Goal: Transaction & Acquisition: Purchase product/service

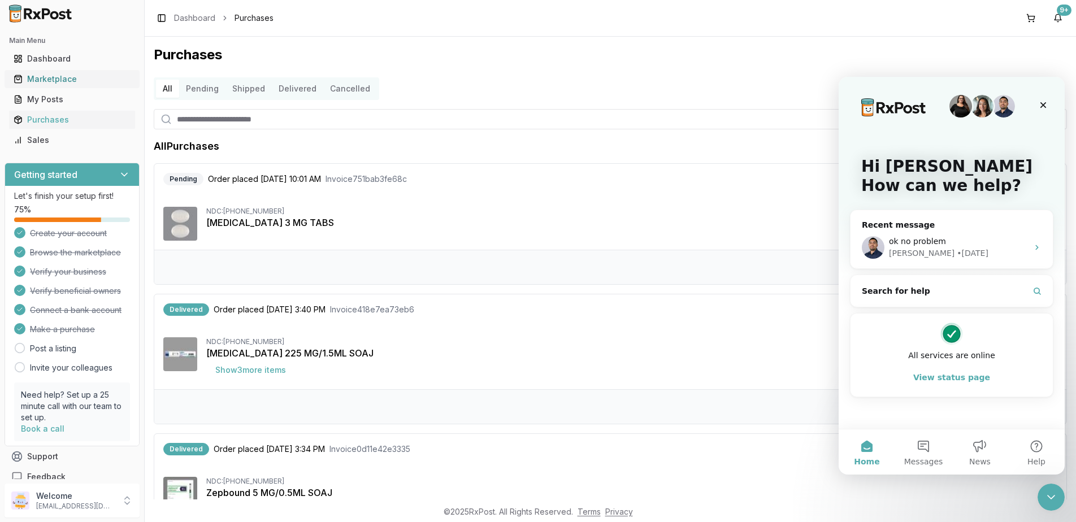
click at [44, 80] on div "Marketplace" at bounding box center [72, 78] width 117 height 11
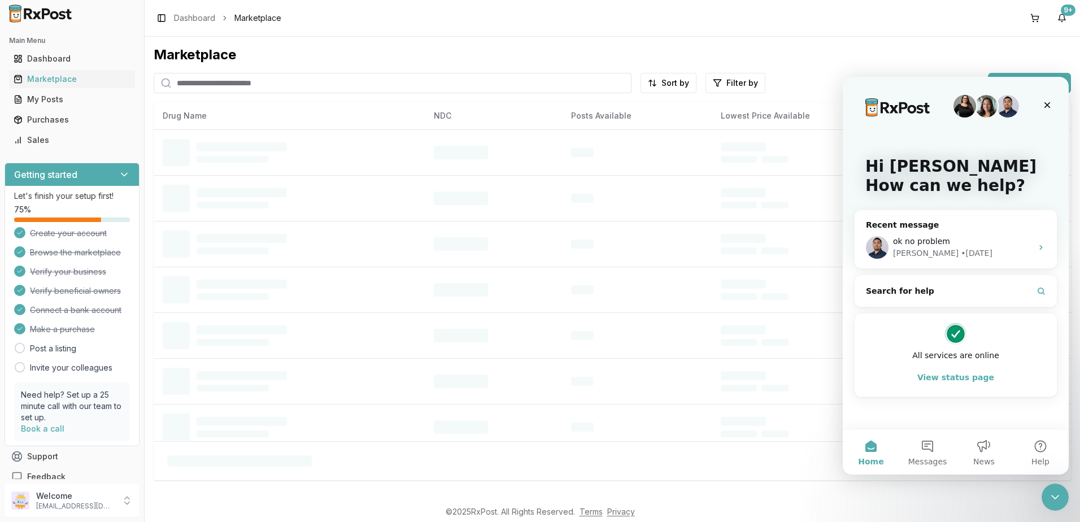
click at [294, 84] on input "search" at bounding box center [393, 83] width 478 height 20
type input "*******"
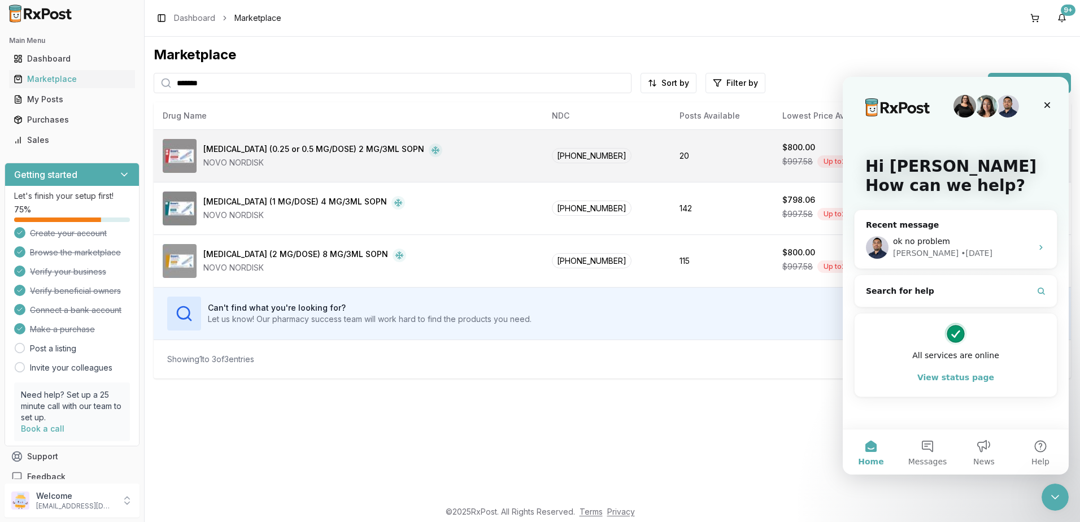
click at [497, 150] on div "[MEDICAL_DATA] (0.25 or 0.5 MG/DOSE) 2 MG/3ML SOPN NOVO NORDISK" at bounding box center [348, 156] width 371 height 34
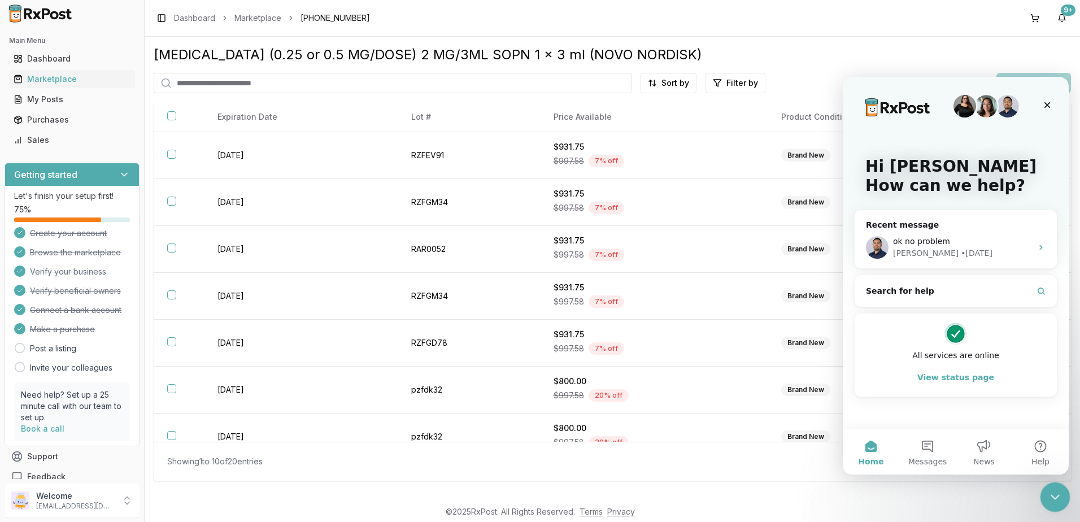
click at [1059, 496] on icon "Close Intercom Messenger" at bounding box center [1054, 496] width 14 height 14
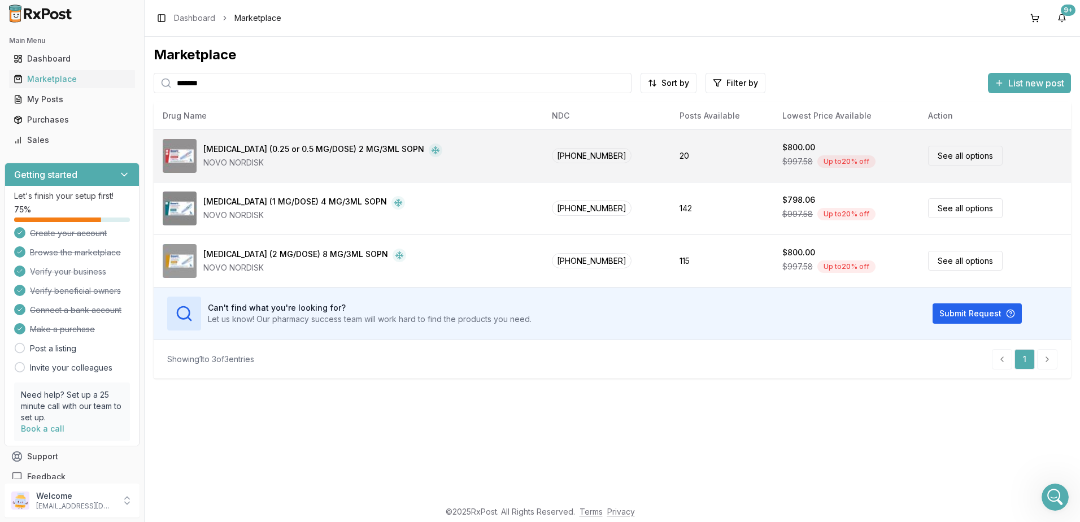
click at [699, 153] on td "20" at bounding box center [722, 155] width 103 height 53
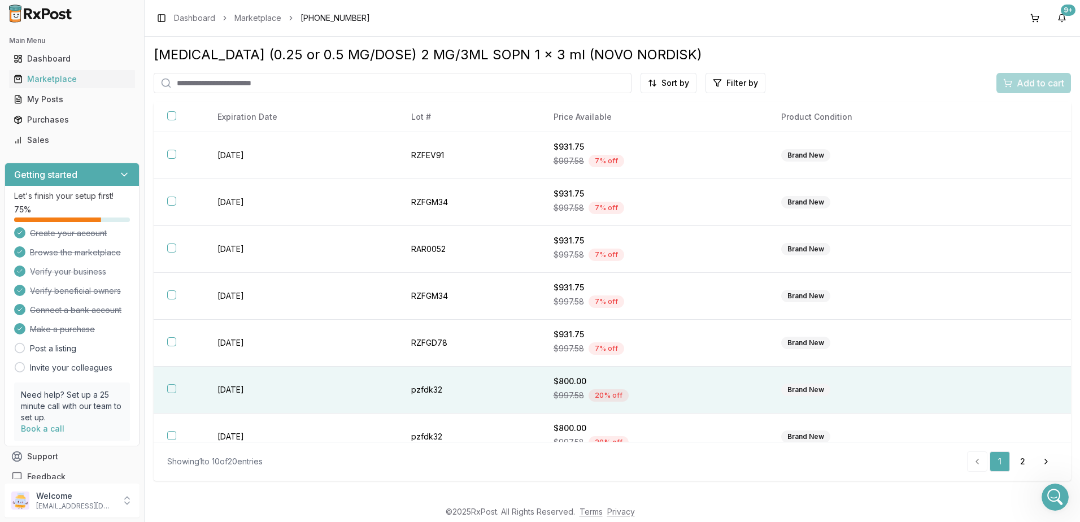
click at [678, 394] on div "$997.58 20 % off" at bounding box center [654, 395] width 201 height 17
click at [1022, 87] on span "Add to cart" at bounding box center [1040, 83] width 47 height 14
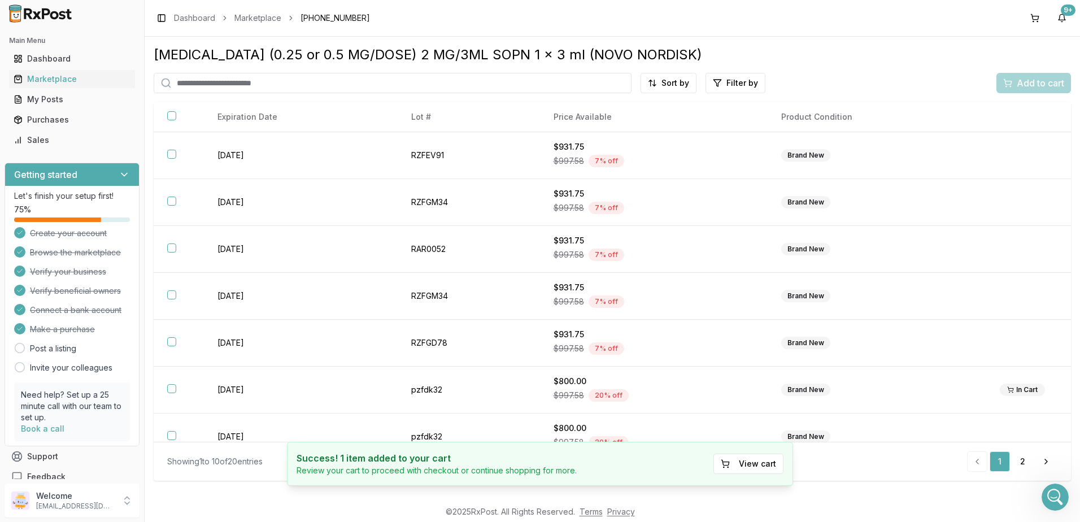
click at [557, 463] on h4 "Success! 1 item added to your cart" at bounding box center [437, 459] width 280 height 14
click at [750, 470] on button "View cart" at bounding box center [749, 464] width 70 height 20
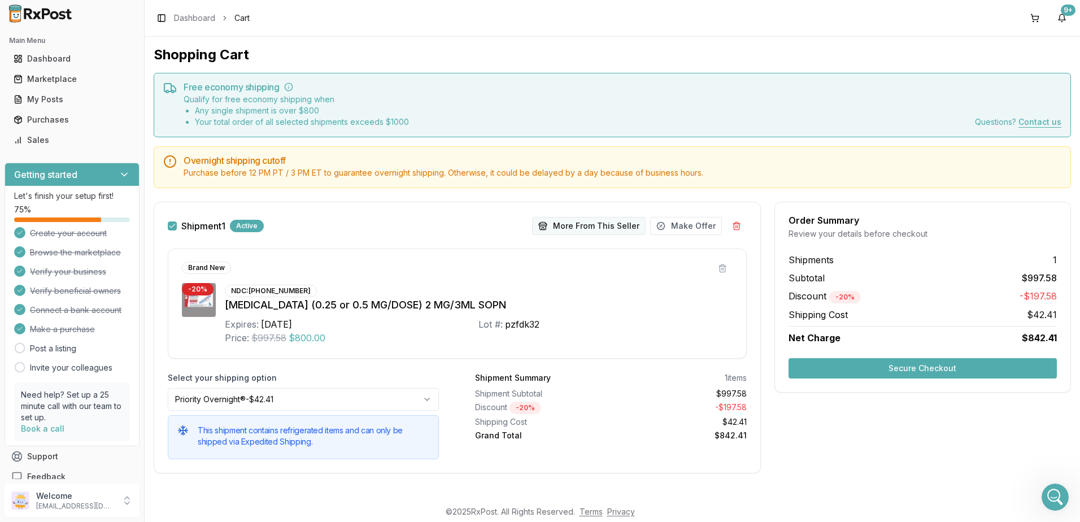
click at [580, 228] on button "More From This Seller" at bounding box center [589, 226] width 114 height 18
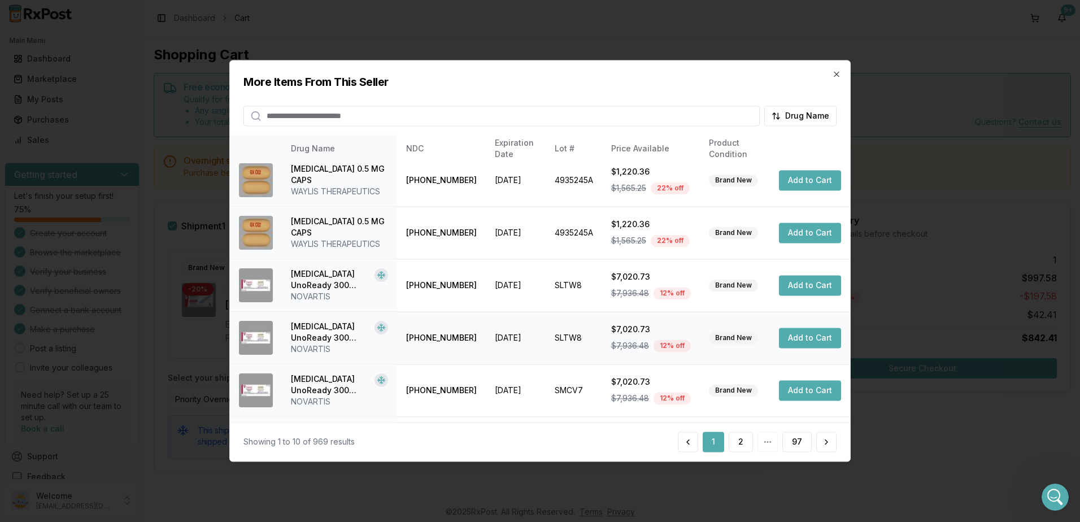
scroll to position [170, 0]
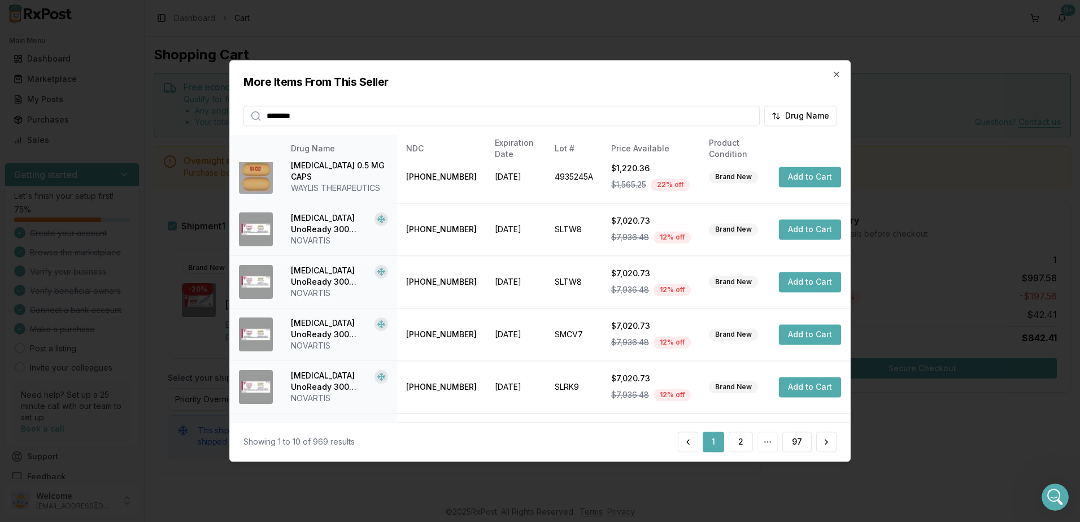
type input "********"
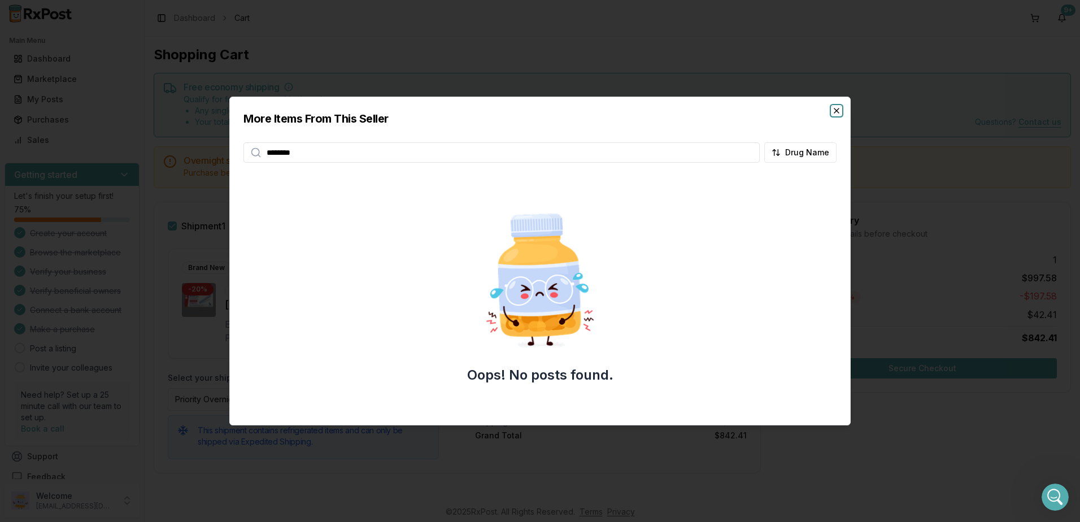
click at [833, 111] on icon "button" at bounding box center [836, 110] width 9 height 9
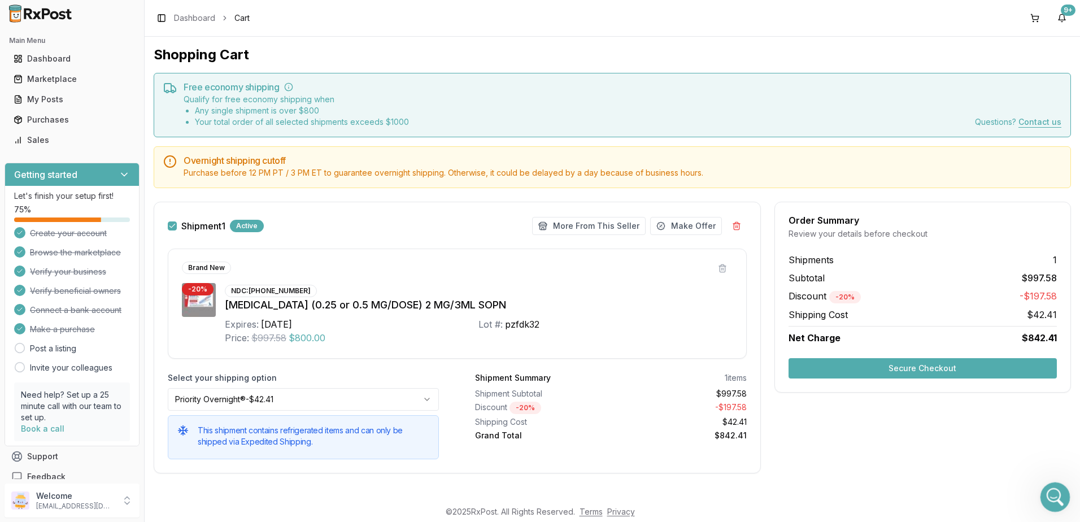
click at [1051, 503] on div "Open Intercom Messenger" at bounding box center [1053, 495] width 37 height 37
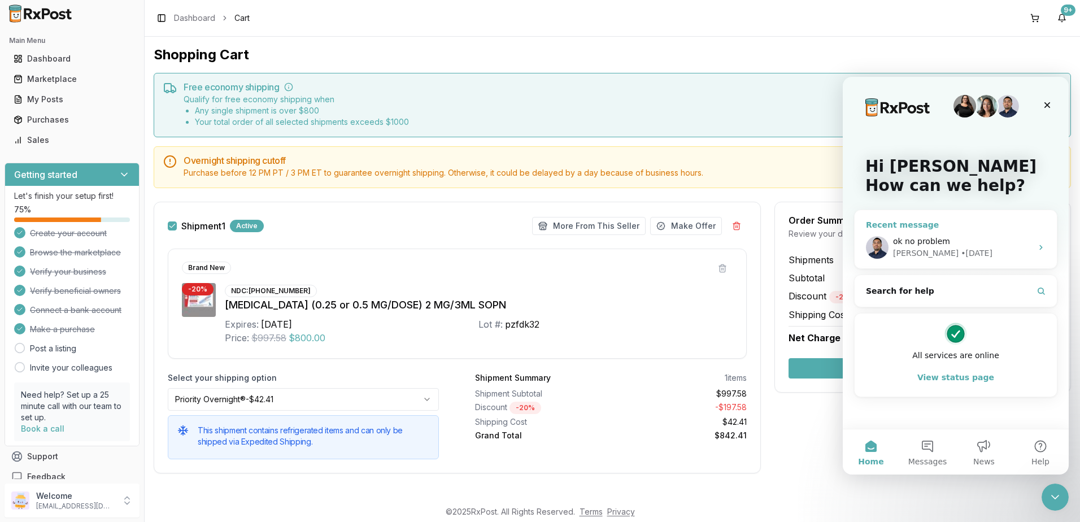
click at [918, 240] on span "ok no problem" at bounding box center [921, 241] width 57 height 9
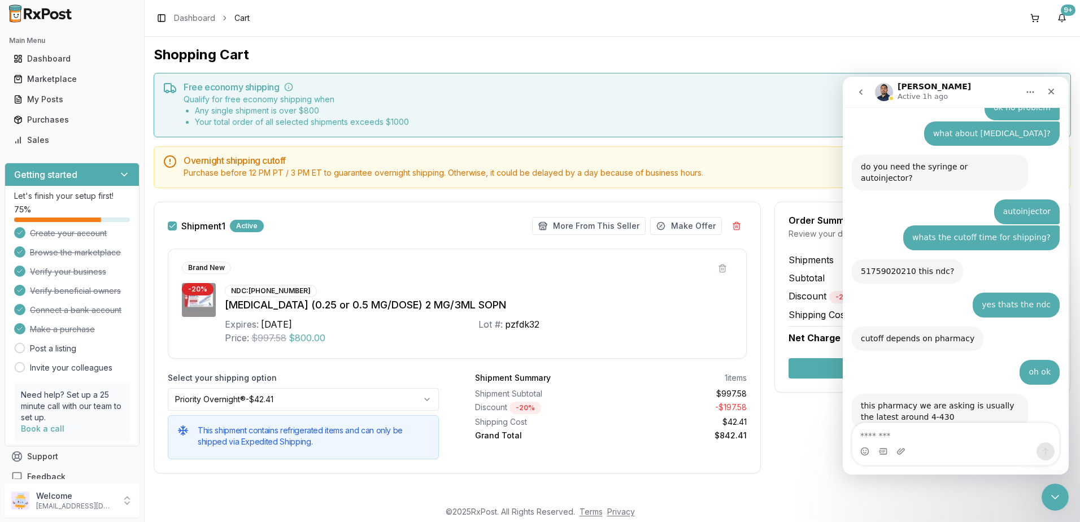
scroll to position [7548, 0]
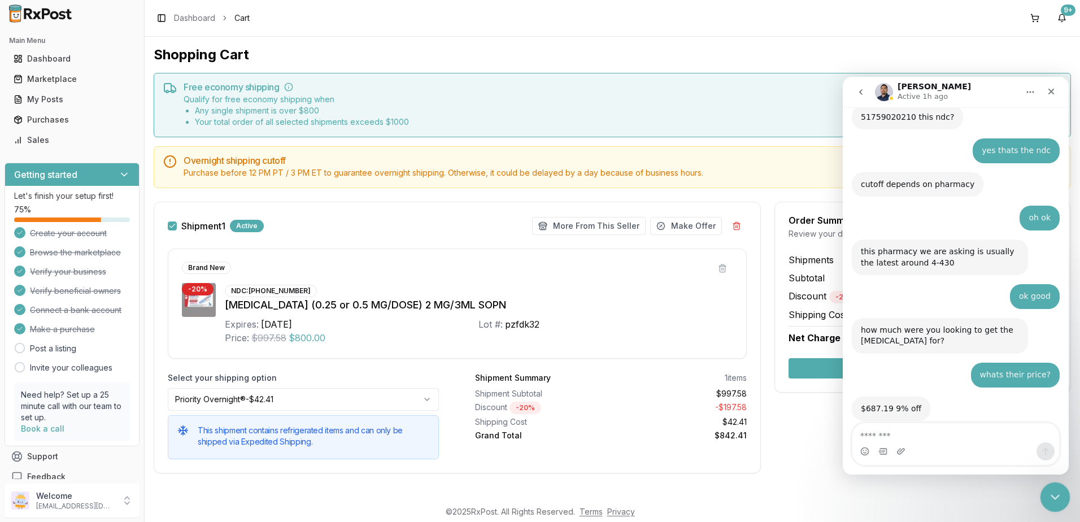
drag, startPoint x: 1052, startPoint y: 501, endPoint x: 2019, endPoint y: 925, distance: 1055.2
click at [1052, 502] on div "Close Intercom Messenger" at bounding box center [1053, 495] width 27 height 27
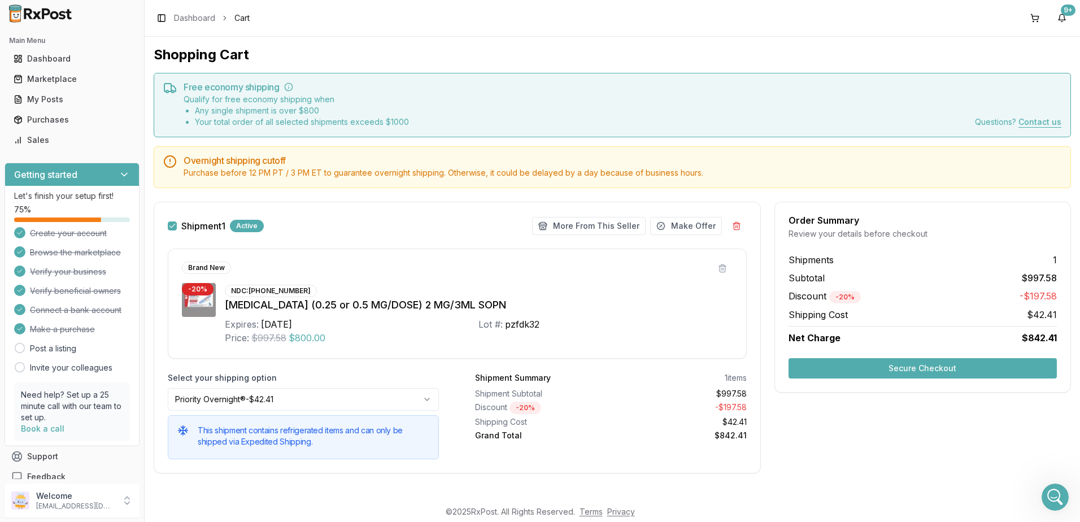
click at [926, 366] on button "Secure Checkout" at bounding box center [923, 368] width 268 height 20
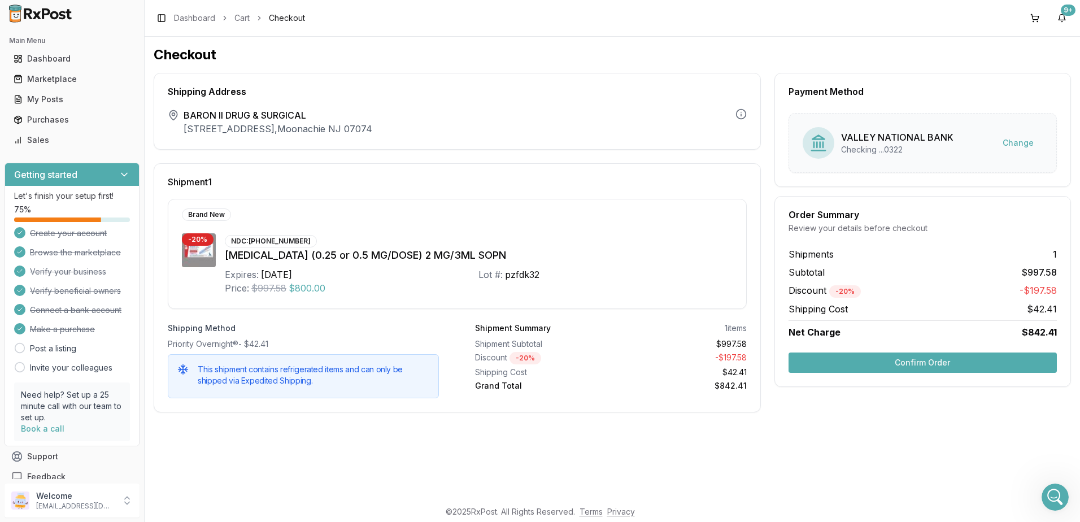
click at [930, 360] on button "Confirm Order" at bounding box center [923, 363] width 268 height 20
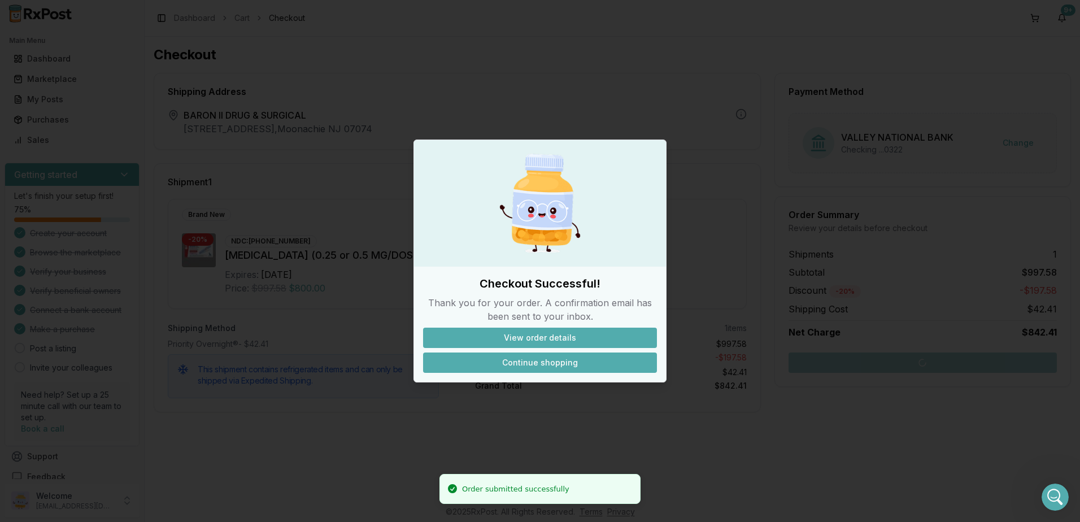
click at [534, 358] on button "Continue shopping" at bounding box center [540, 363] width 234 height 20
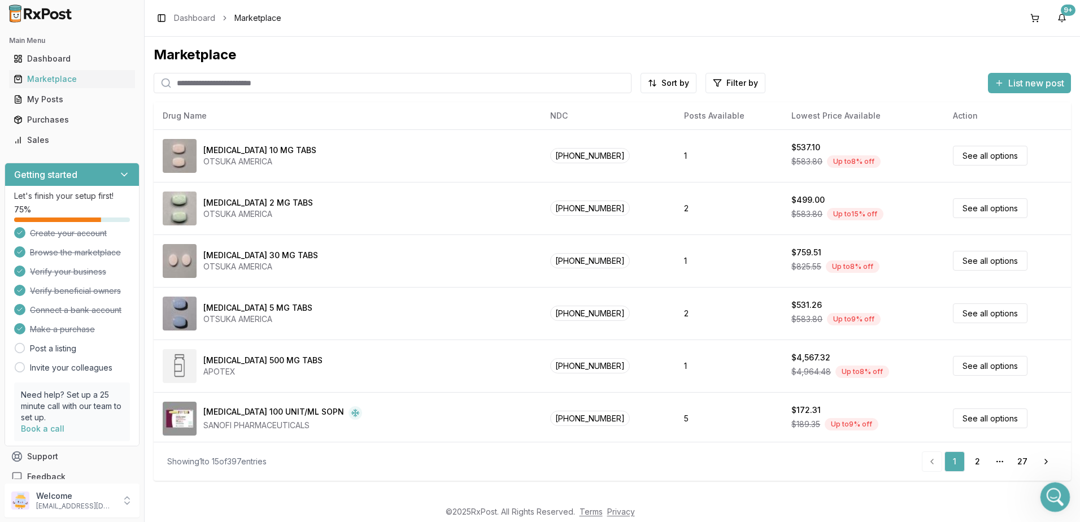
click at [1053, 496] on icon "Open Intercom Messenger" at bounding box center [1054, 496] width 19 height 19
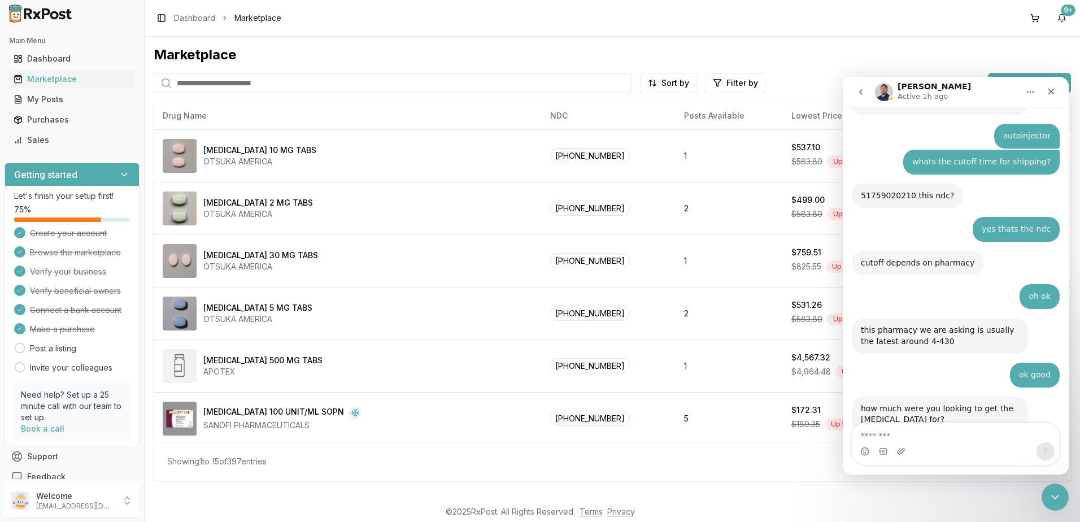
scroll to position [7548, 0]
